Goal: Information Seeking & Learning: Find specific fact

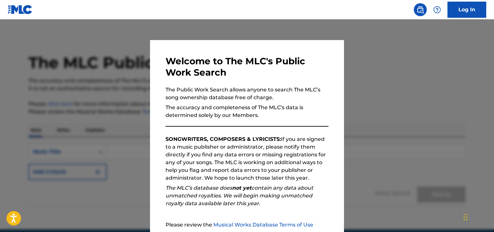
click at [330, 104] on div "Welcome to The MLC's Public Work Search The Public Work Search allows anyone to…" at bounding box center [247, 168] width 194 height 256
click at [389, 91] on div at bounding box center [247, 135] width 494 height 232
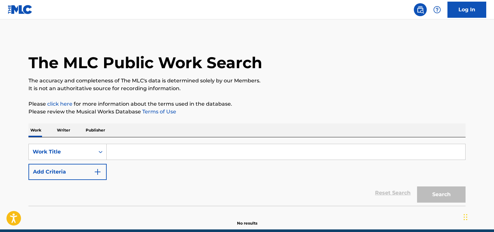
click at [121, 152] on input "Search Form" at bounding box center [286, 152] width 358 height 16
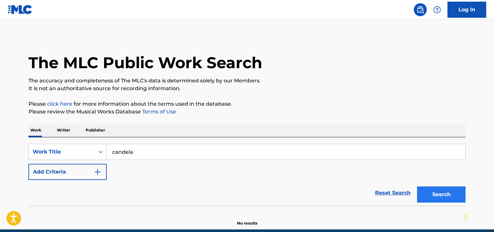
type input "candela"
click at [437, 191] on button "Search" at bounding box center [441, 194] width 48 height 16
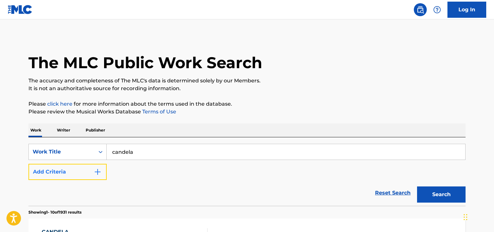
click at [98, 170] on img "Search Form" at bounding box center [98, 172] width 8 height 8
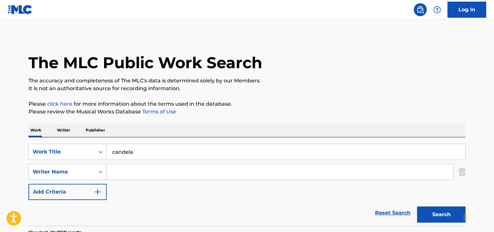
click at [127, 169] on input "Search Form" at bounding box center [280, 172] width 346 height 16
type input "v"
type input "c"
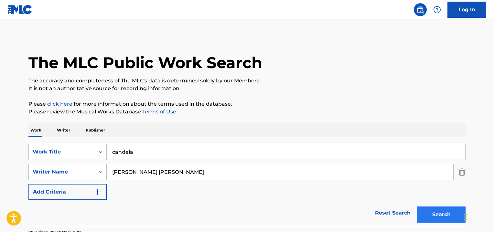
type input "[PERSON_NAME] [PERSON_NAME]"
click at [444, 211] on button "Search" at bounding box center [441, 214] width 48 height 16
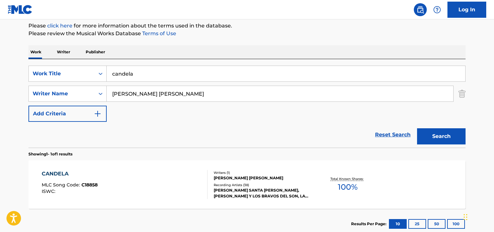
scroll to position [79, 0]
click at [60, 173] on div "CANDELA" at bounding box center [70, 174] width 56 height 8
